Goal: Task Accomplishment & Management: Complete application form

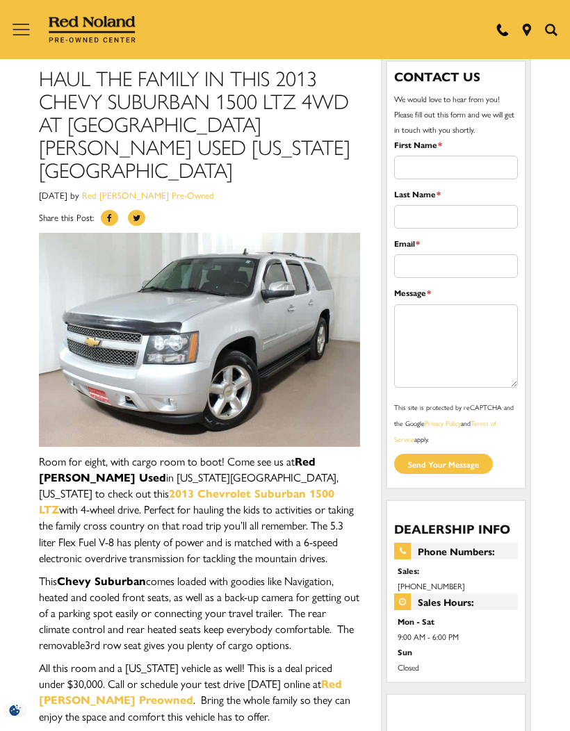
click at [474, 165] on input "First Name *" at bounding box center [456, 168] width 124 height 24
type input "B"
type input "Chuck"
click at [487, 218] on input "Last Name *" at bounding box center [456, 217] width 124 height 24
type input "Kepler"
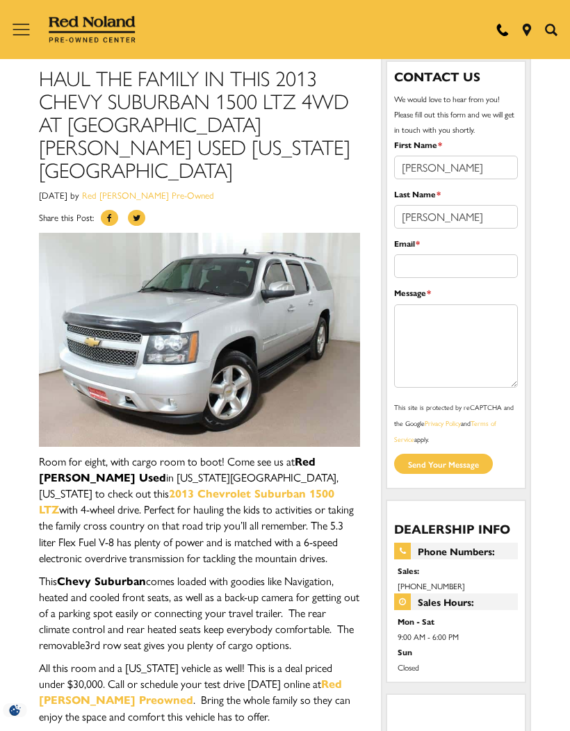
click at [485, 273] on input "Email *" at bounding box center [456, 266] width 124 height 24
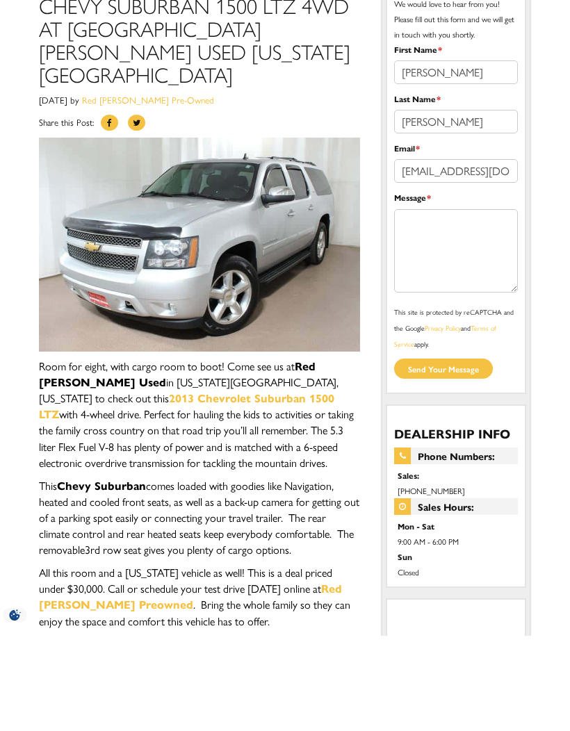
type input "catmankepler@gmail.com"
click at [431, 304] on textarea "Message *" at bounding box center [456, 345] width 124 height 83
type textarea "Would like to drive this car & known the price! Please email ms. THKS!"
click at [457, 454] on input "submit" at bounding box center [443, 464] width 99 height 20
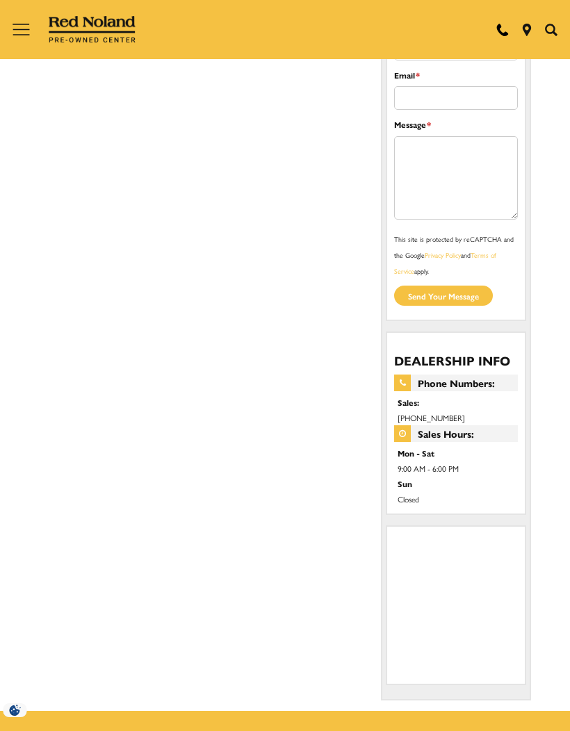
scroll to position [188, 0]
